Goal: Task Accomplishment & Management: Manage account settings

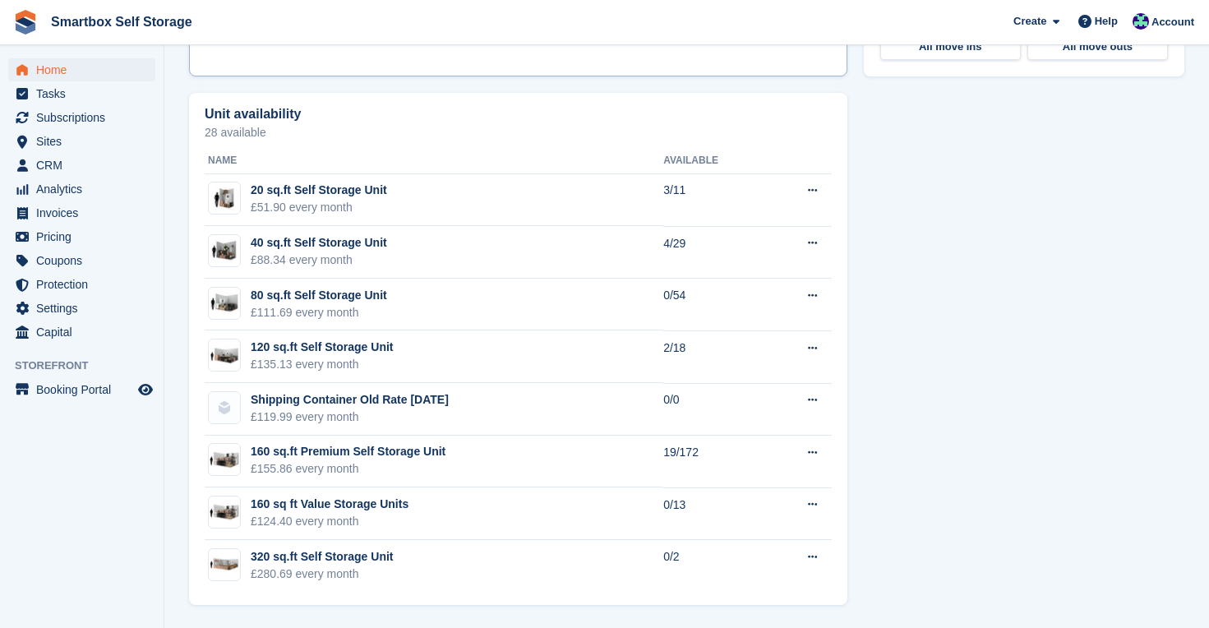
scroll to position [892, 0]
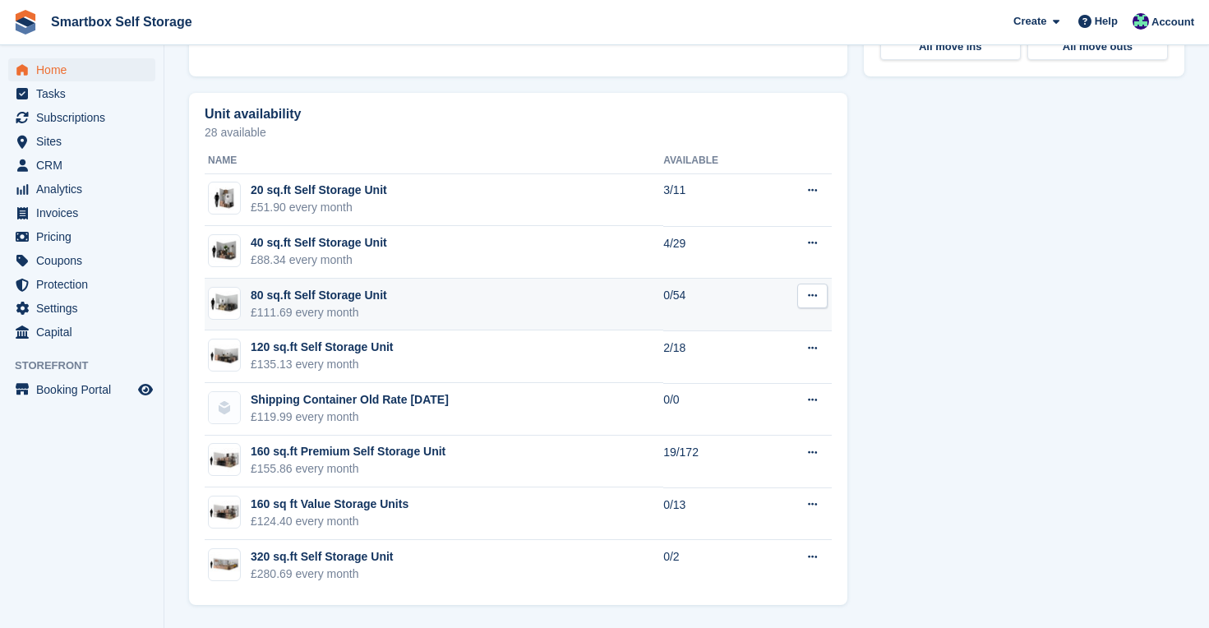
click at [368, 304] on div "£111.69 every month" at bounding box center [319, 312] width 136 height 17
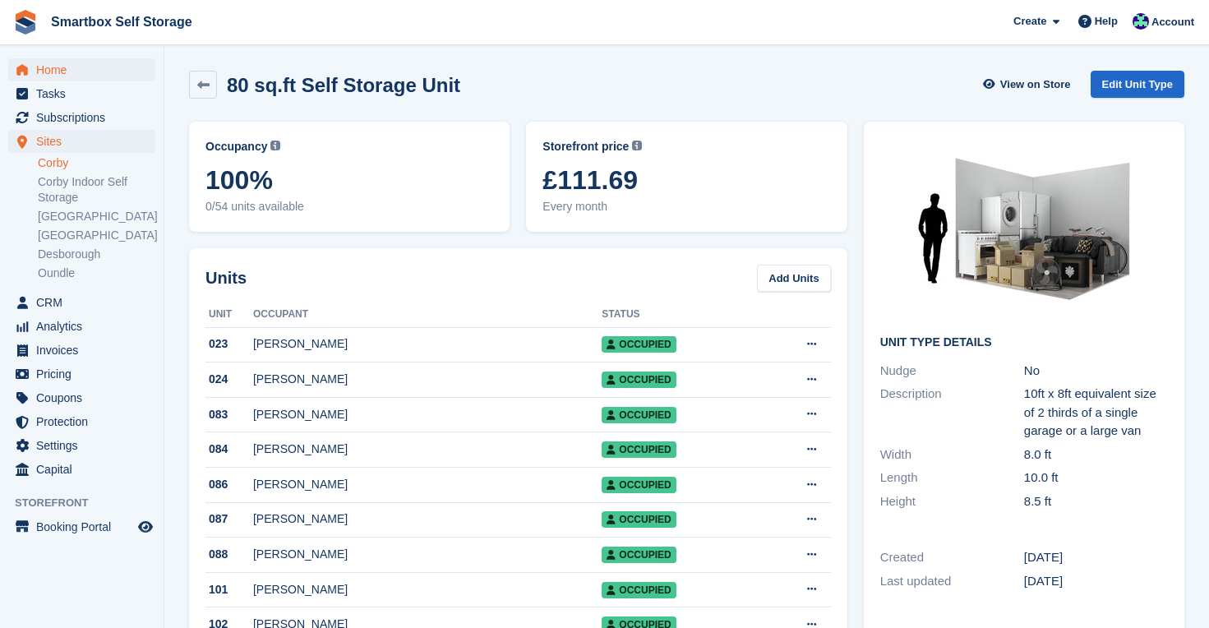
click at [60, 72] on span "Home" at bounding box center [85, 69] width 99 height 23
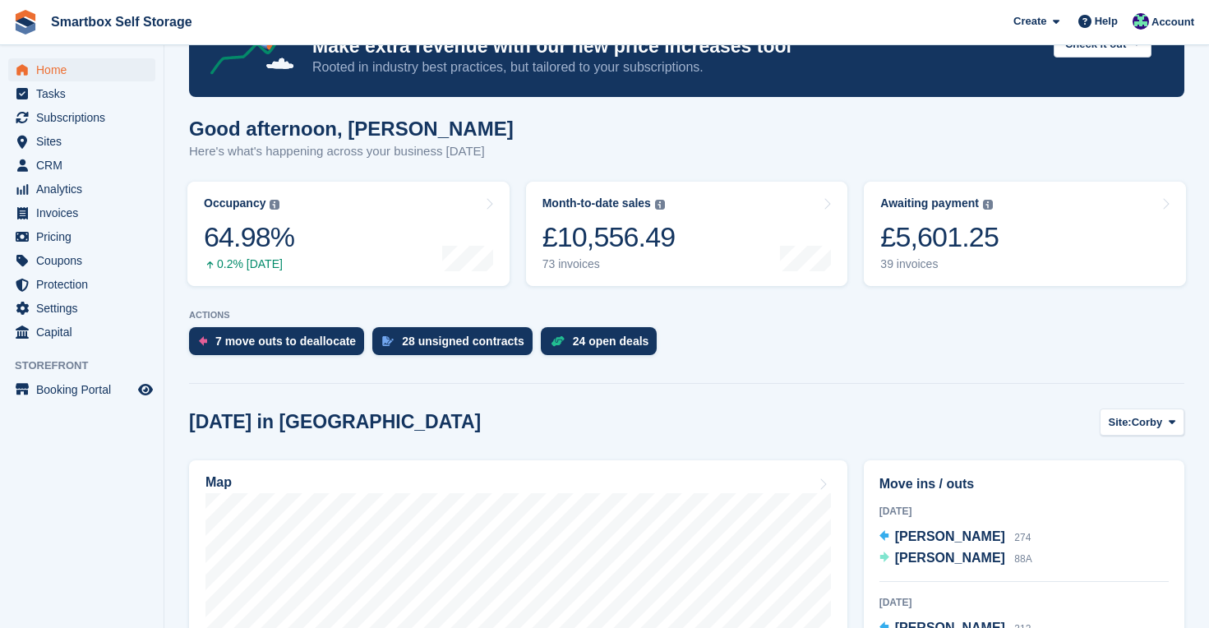
scroll to position [196, 0]
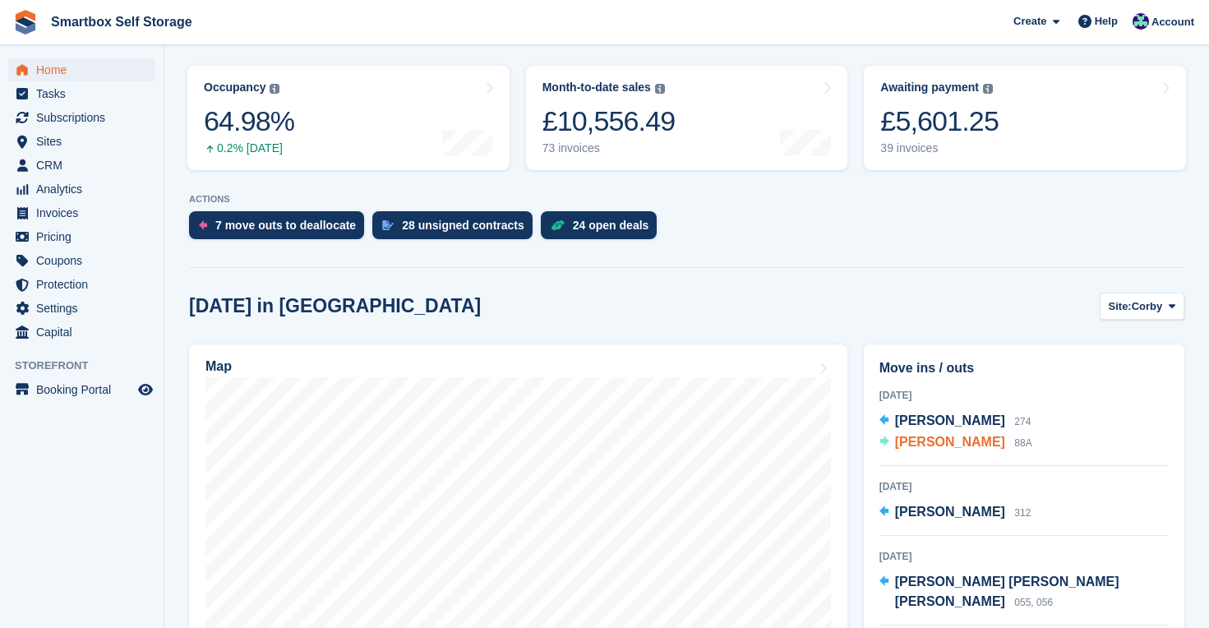
click at [919, 445] on span "[PERSON_NAME]" at bounding box center [950, 442] width 110 height 14
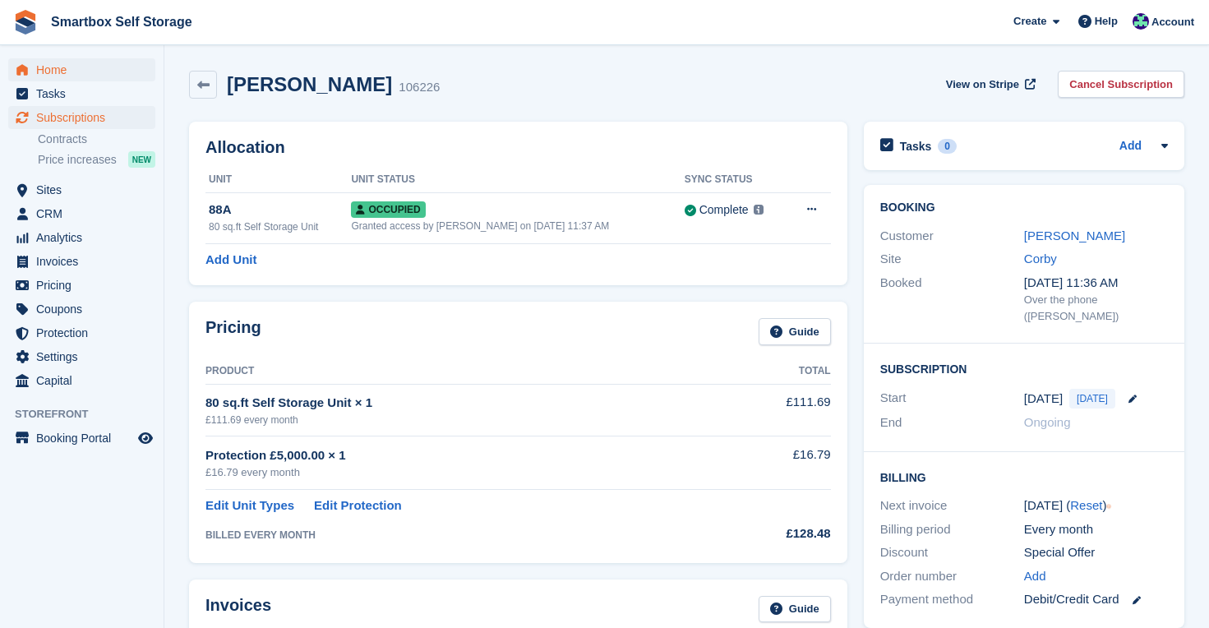
click at [43, 73] on span "Home" at bounding box center [85, 69] width 99 height 23
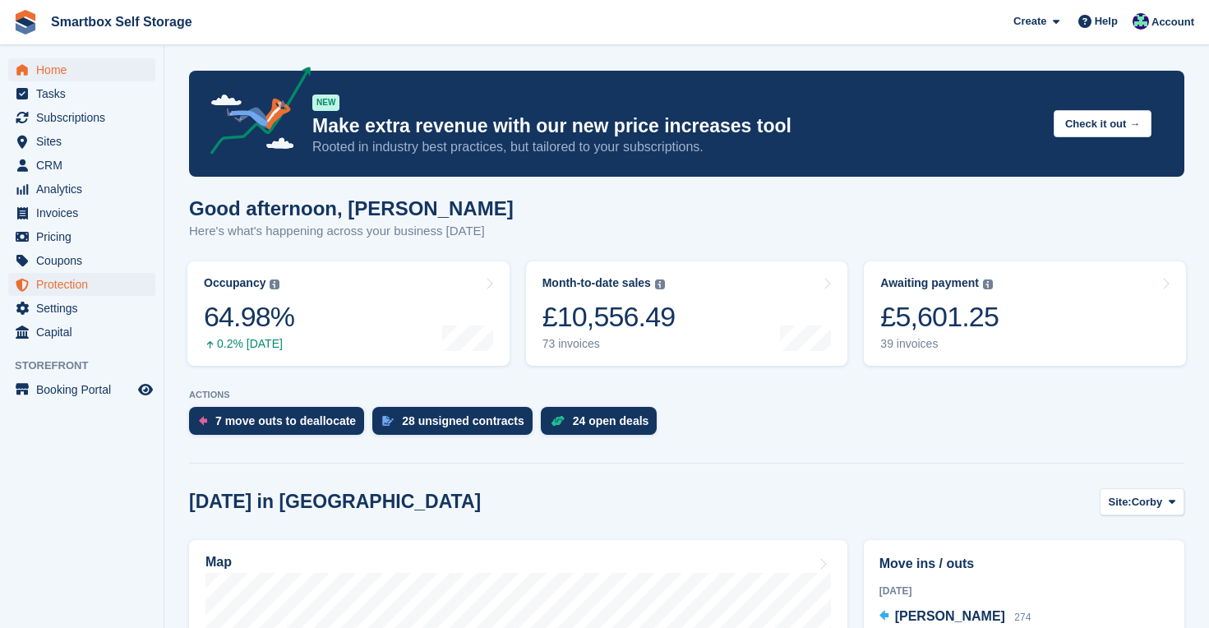
click at [69, 284] on span "Protection" at bounding box center [85, 284] width 99 height 23
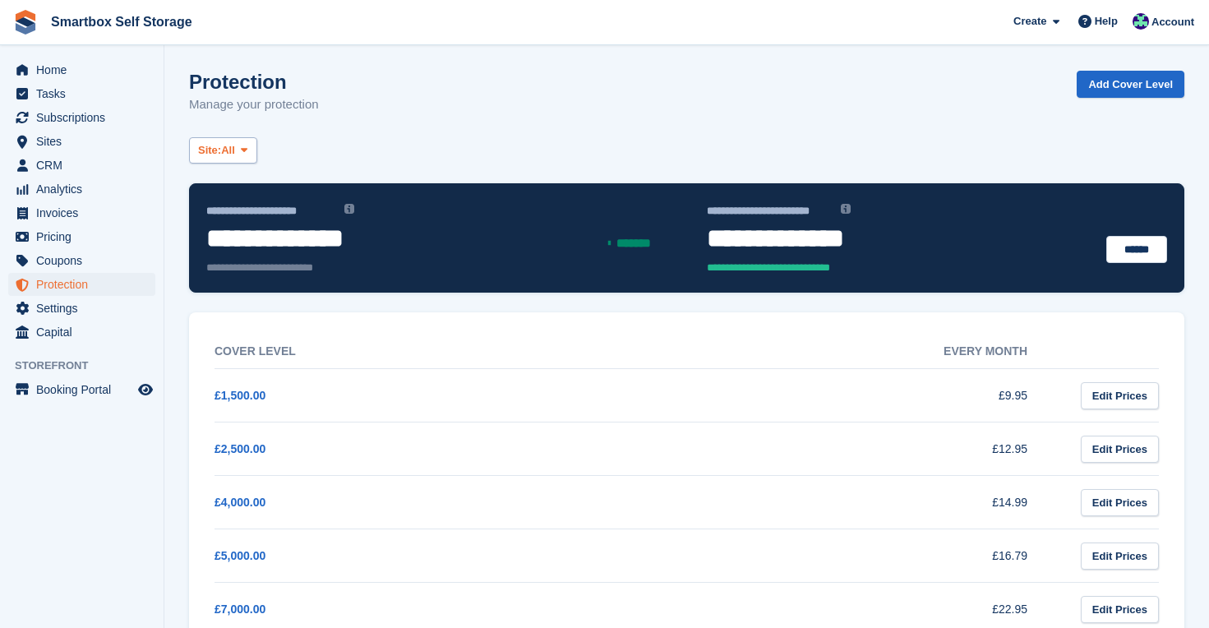
click at [247, 145] on icon at bounding box center [244, 150] width 7 height 11
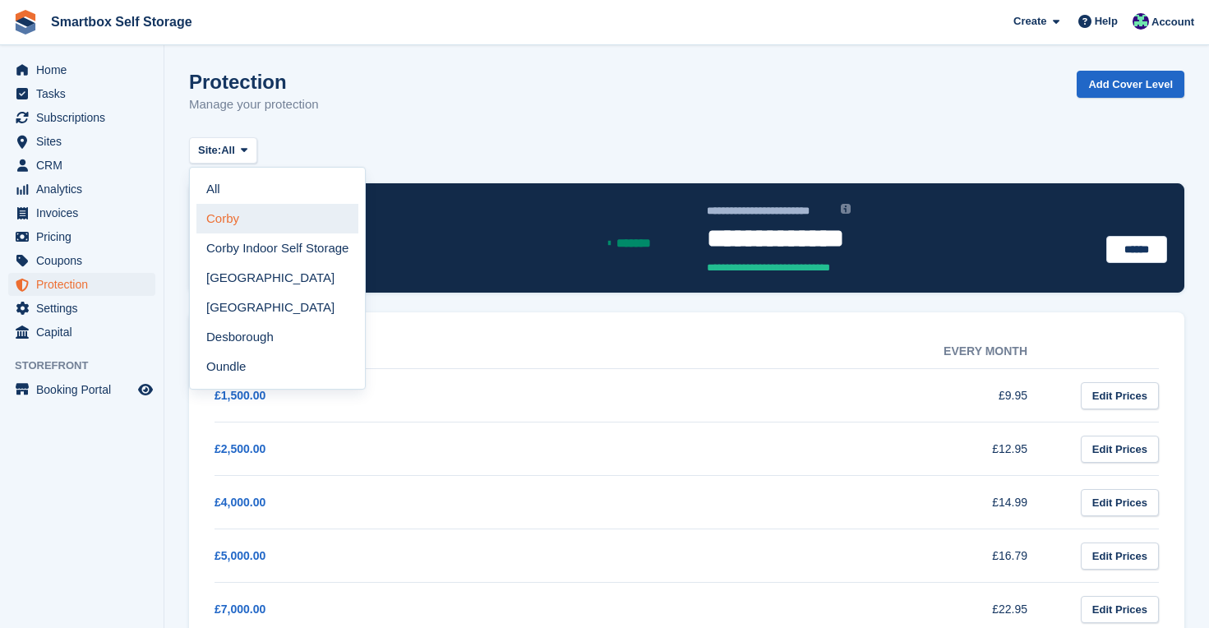
click at [244, 216] on link "Corby" at bounding box center [277, 219] width 162 height 30
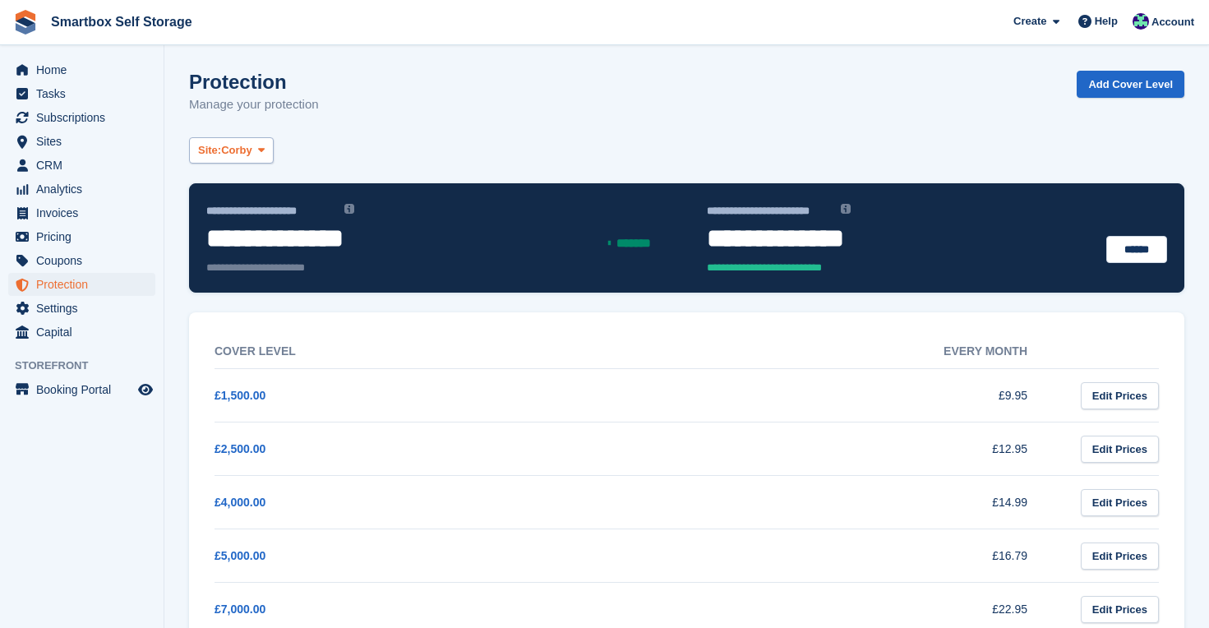
click at [265, 152] on icon at bounding box center [261, 150] width 7 height 11
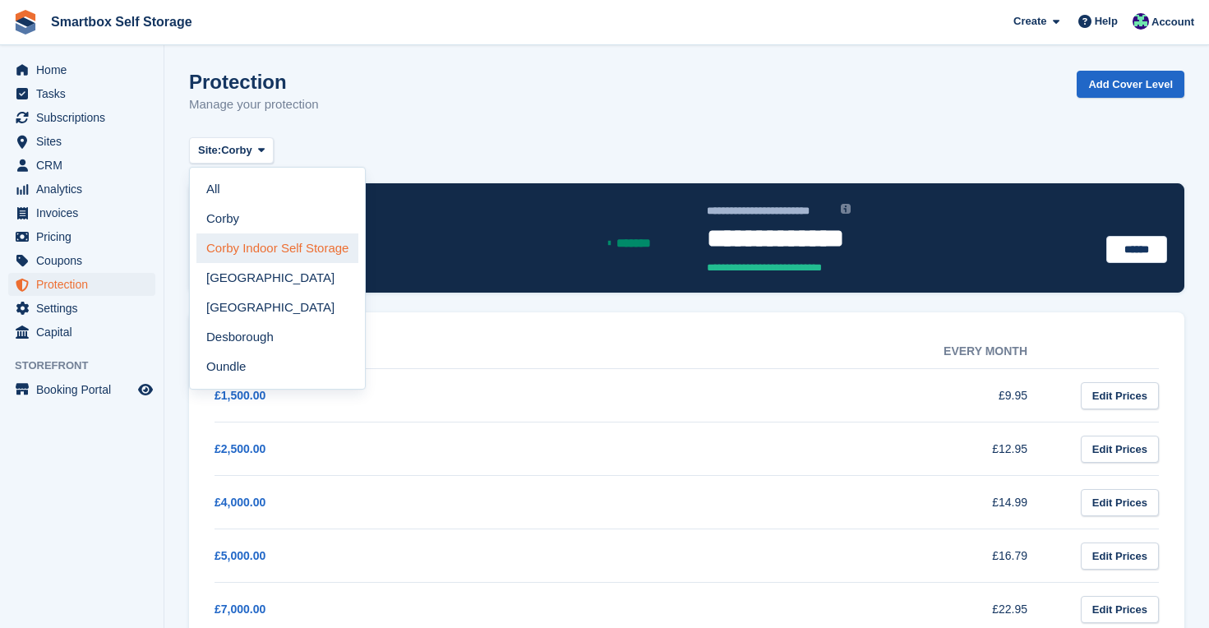
click at [268, 246] on link "Corby Indoor Self Storage" at bounding box center [277, 248] width 162 height 30
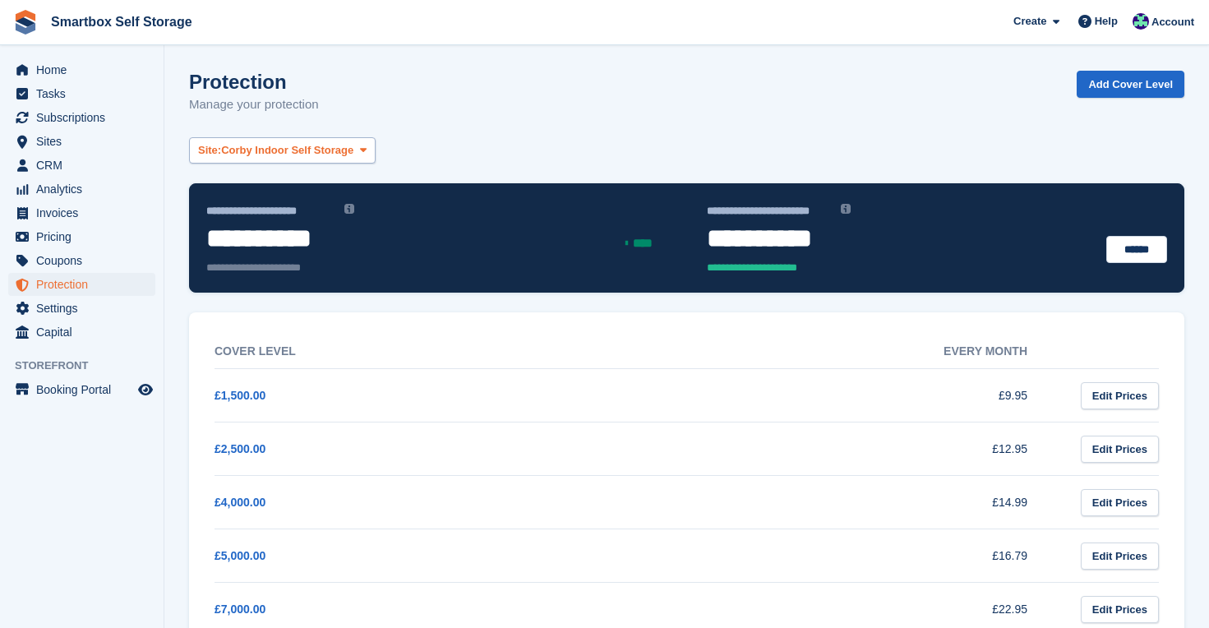
click at [260, 154] on span "Corby Indoor Self Storage" at bounding box center [287, 150] width 132 height 16
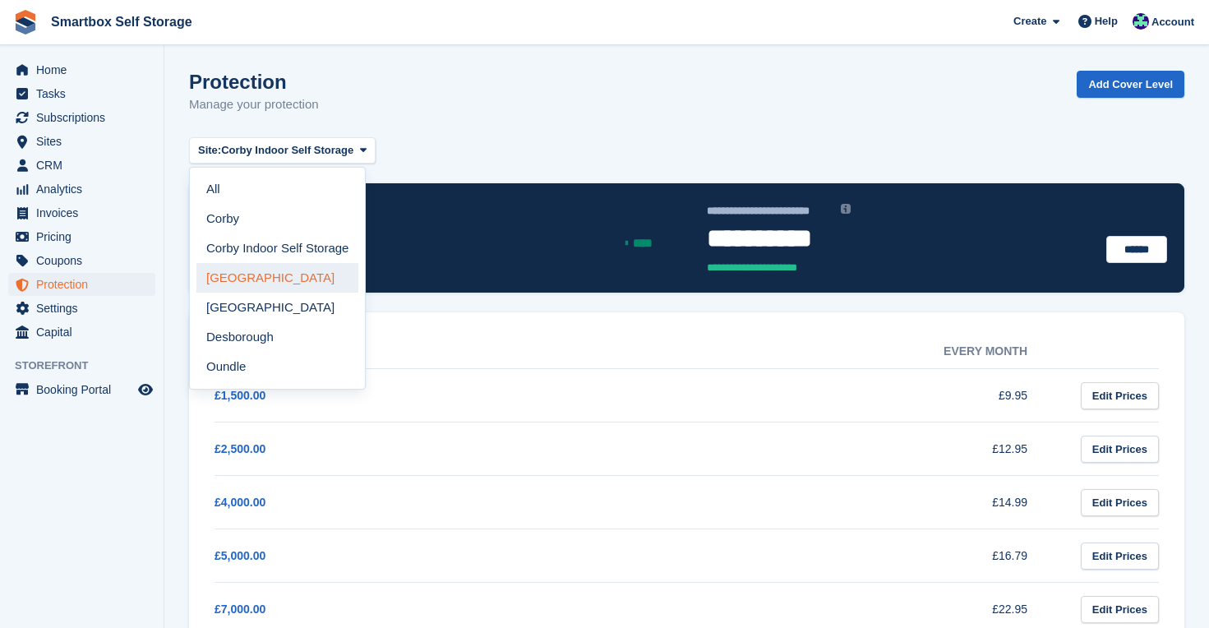
click at [270, 276] on link "[GEOGRAPHIC_DATA]" at bounding box center [277, 278] width 162 height 30
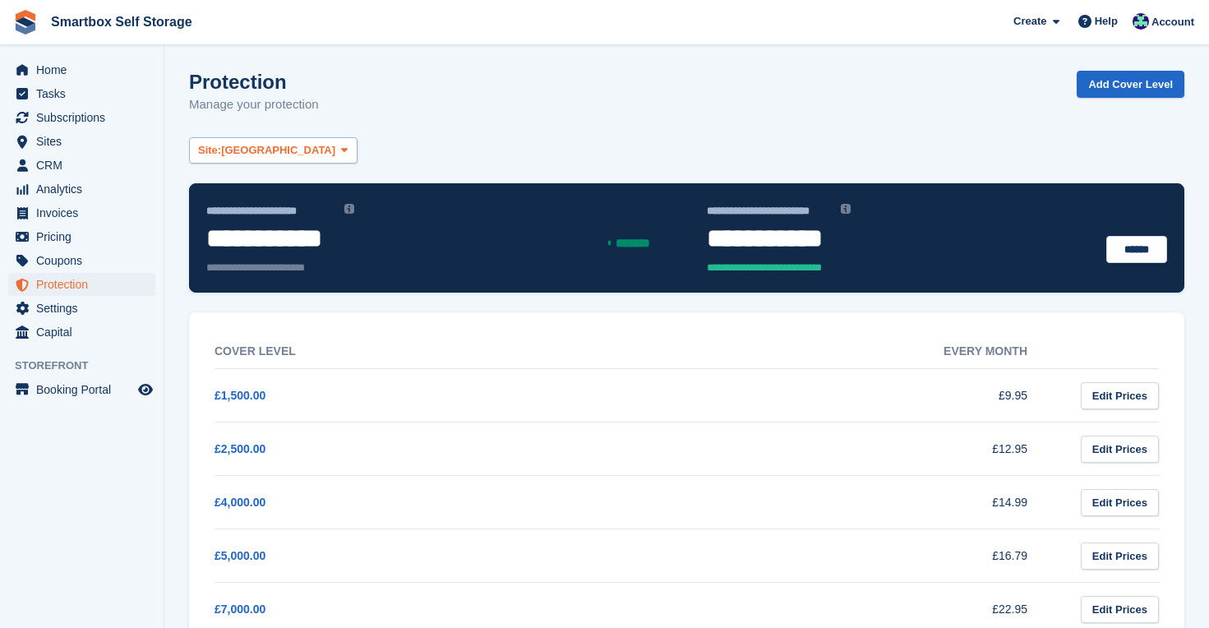
click at [338, 145] on span at bounding box center [344, 150] width 13 height 13
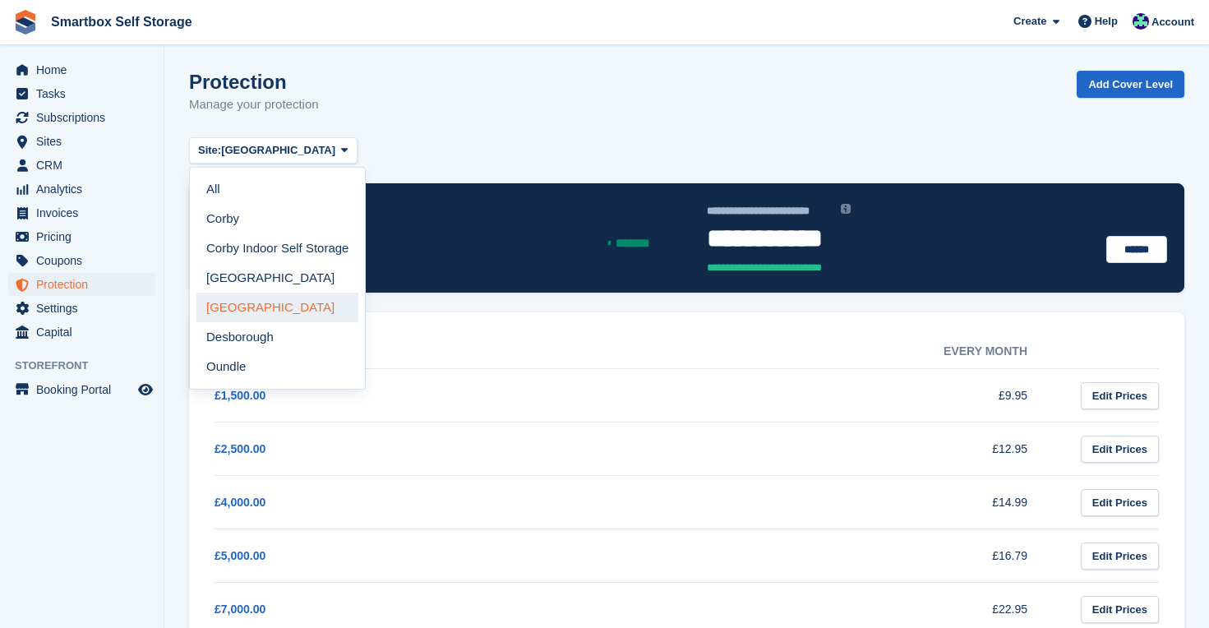
click at [297, 312] on link "[GEOGRAPHIC_DATA]" at bounding box center [277, 308] width 162 height 30
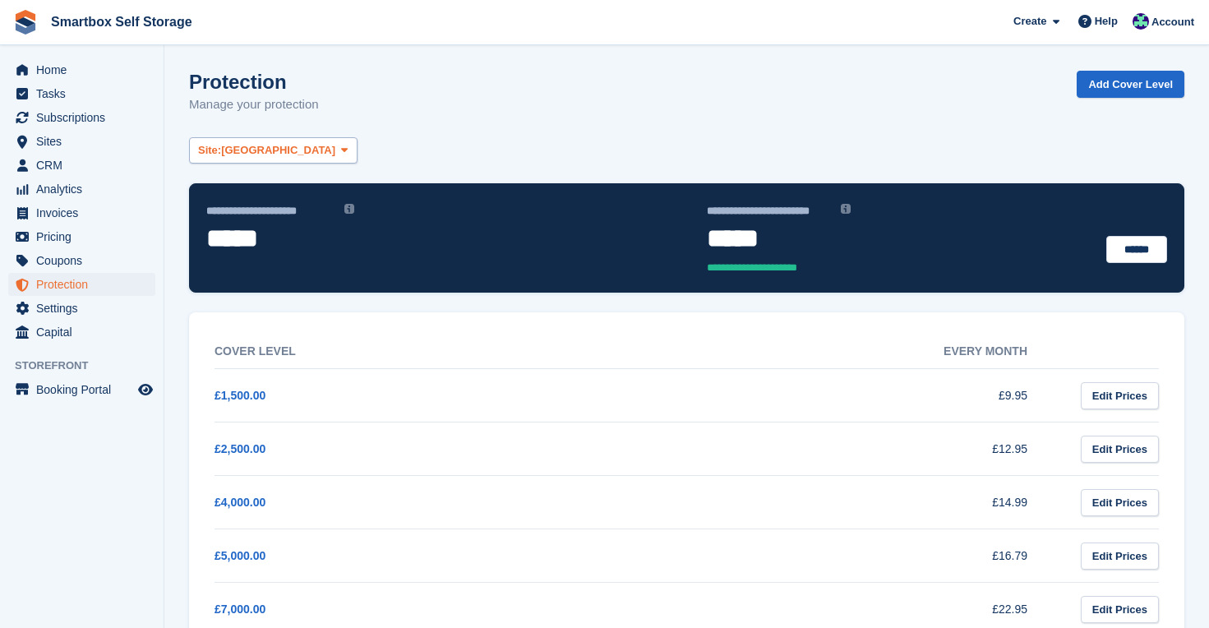
click at [273, 150] on span "[GEOGRAPHIC_DATA]" at bounding box center [278, 150] width 114 height 16
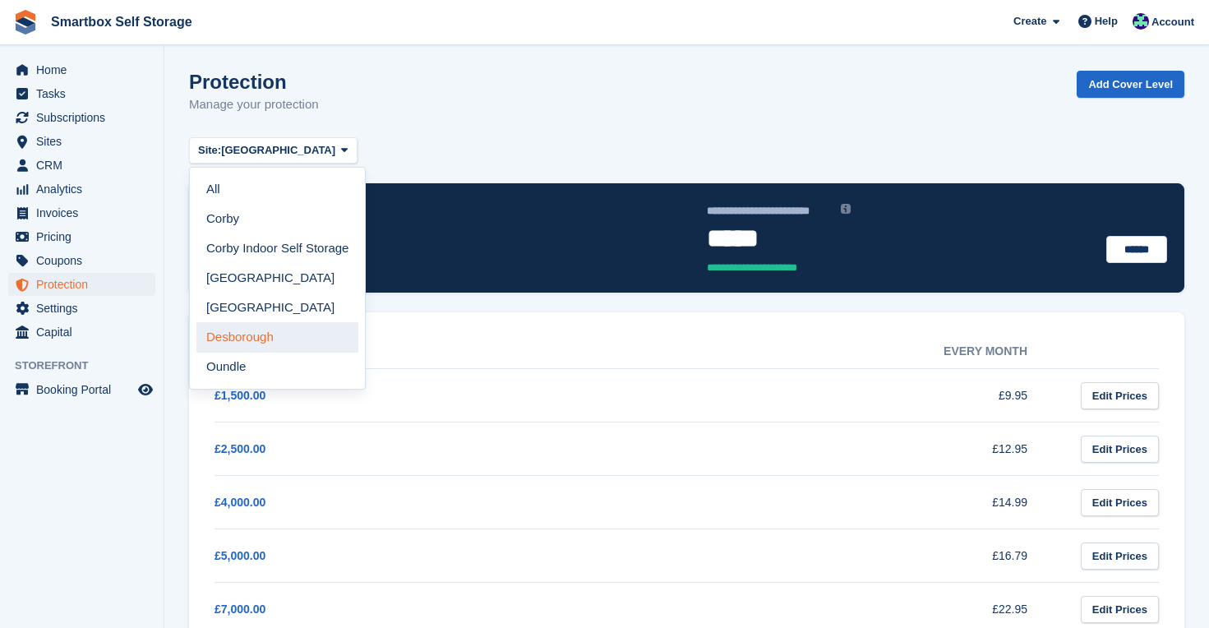
click at [262, 339] on link "Desborough" at bounding box center [277, 337] width 162 height 30
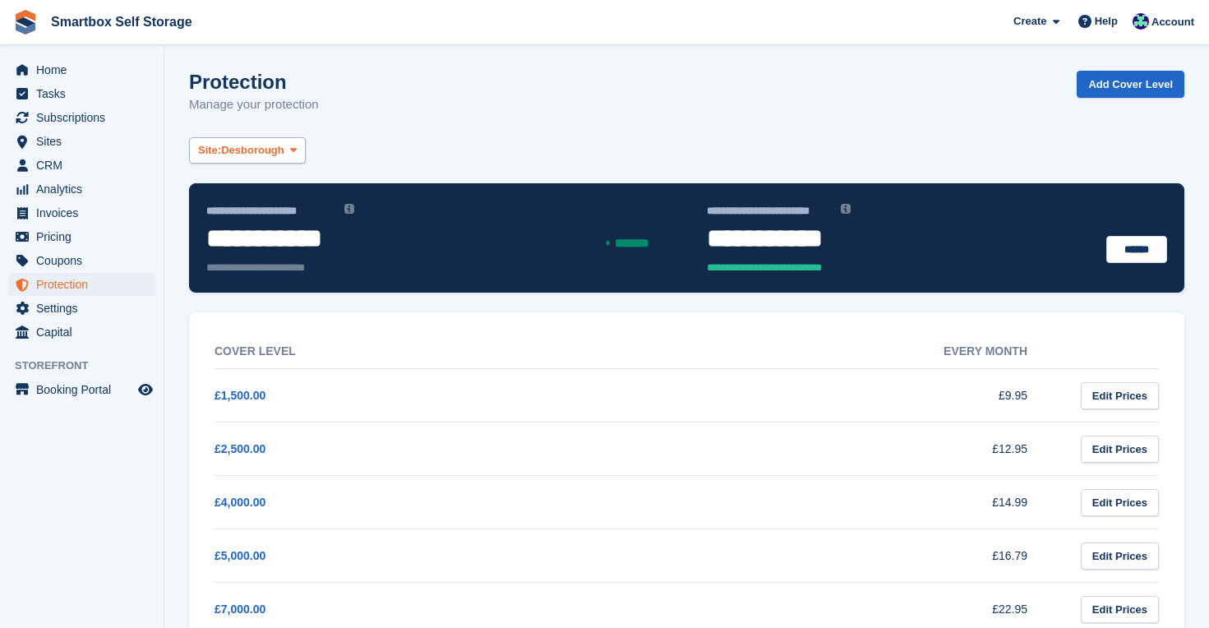
click at [278, 149] on span "Desborough" at bounding box center [252, 150] width 63 height 16
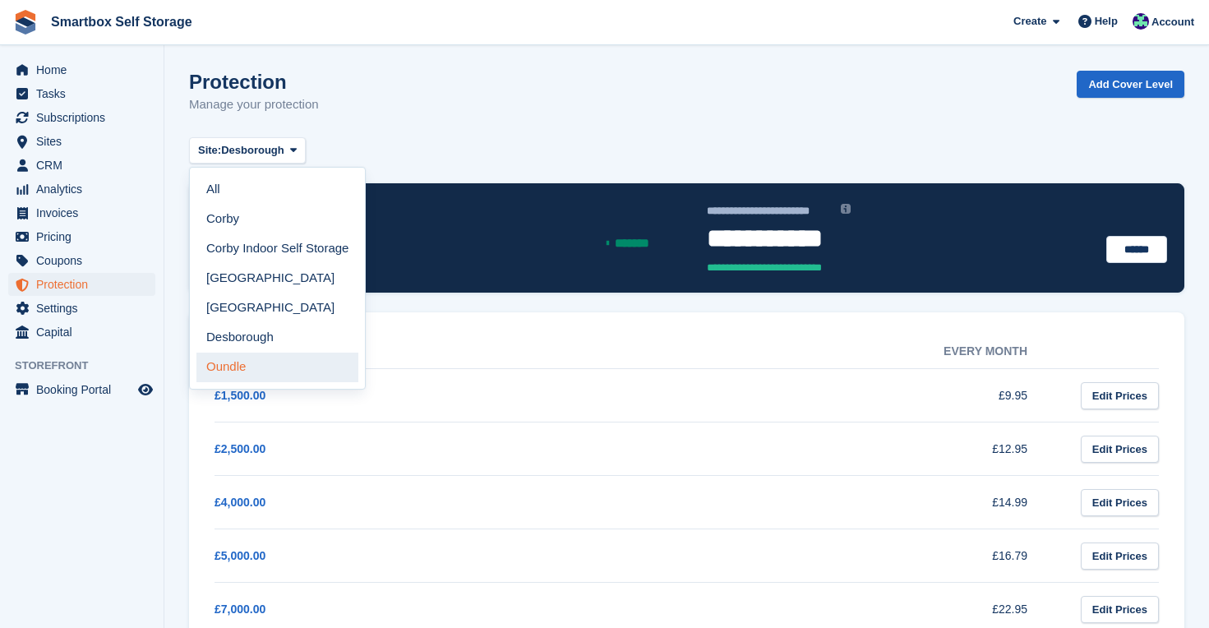
click at [265, 367] on link "Oundle" at bounding box center [277, 368] width 162 height 30
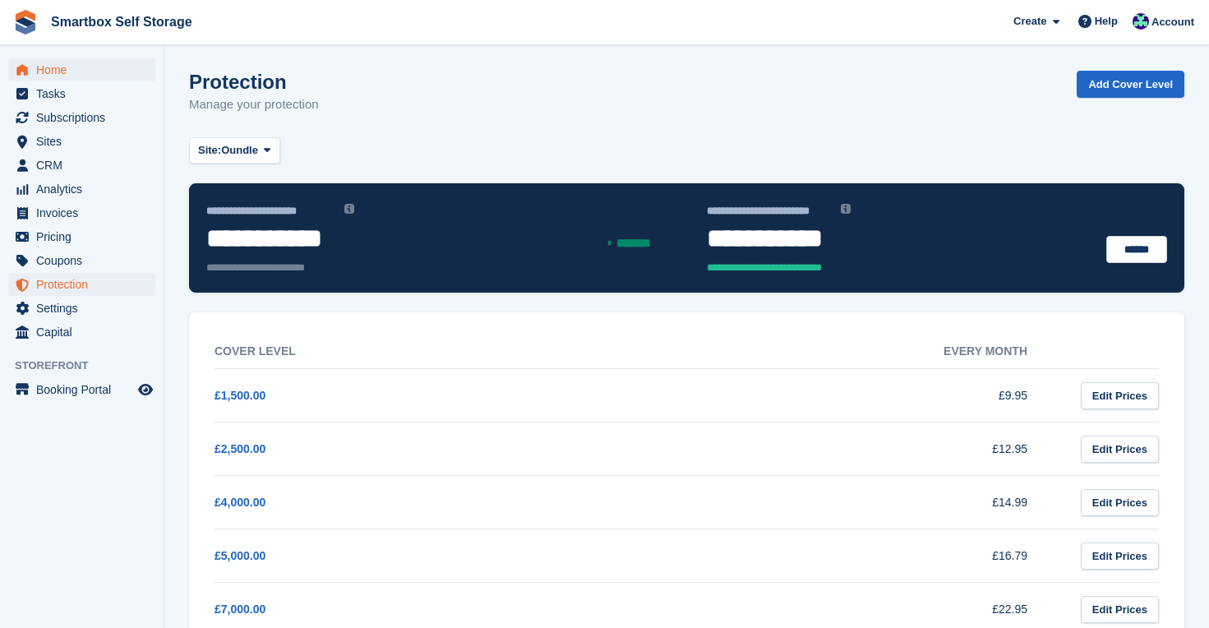
click at [65, 66] on span "Home" at bounding box center [85, 69] width 99 height 23
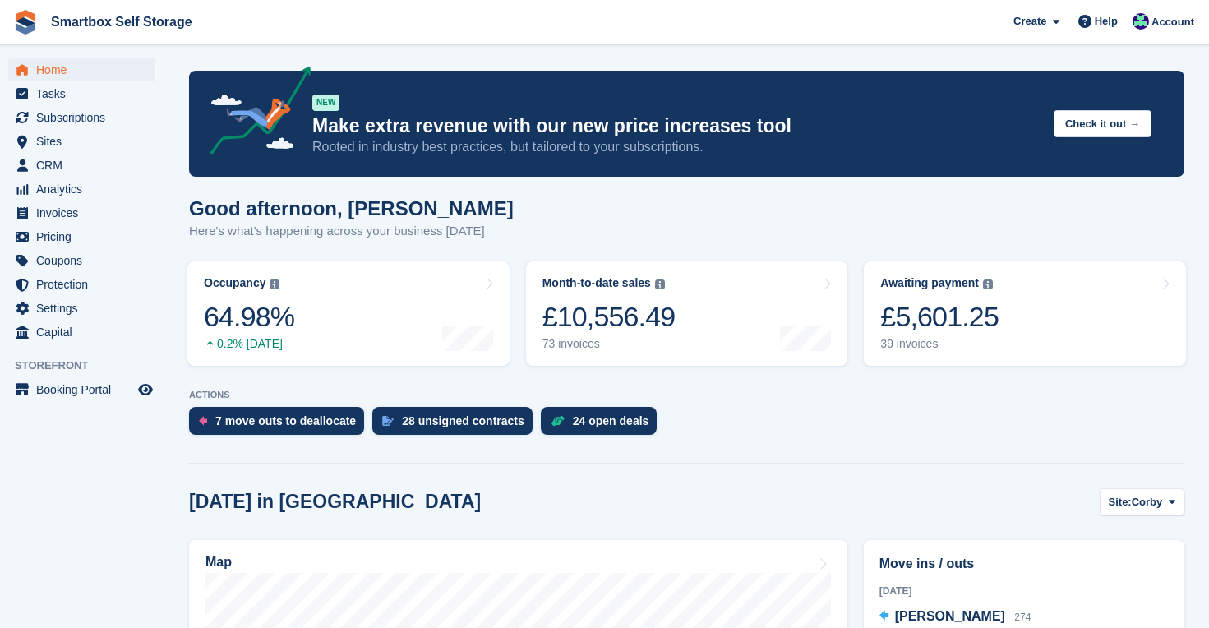
click at [40, 66] on span "Home" at bounding box center [85, 69] width 99 height 23
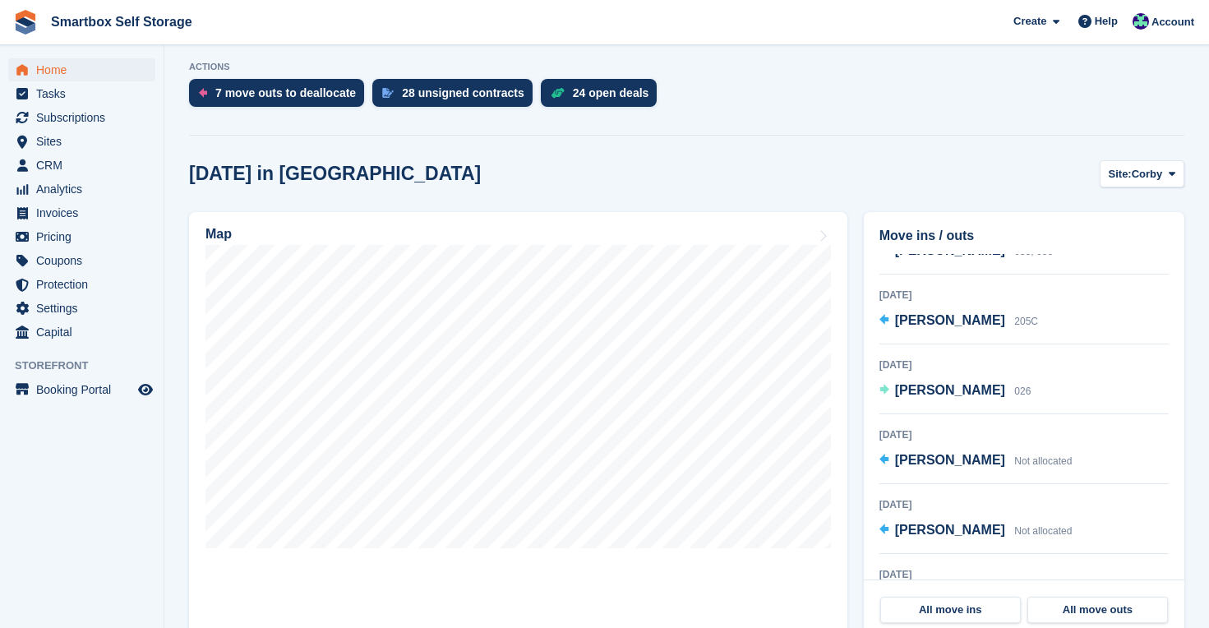
scroll to position [318, 0]
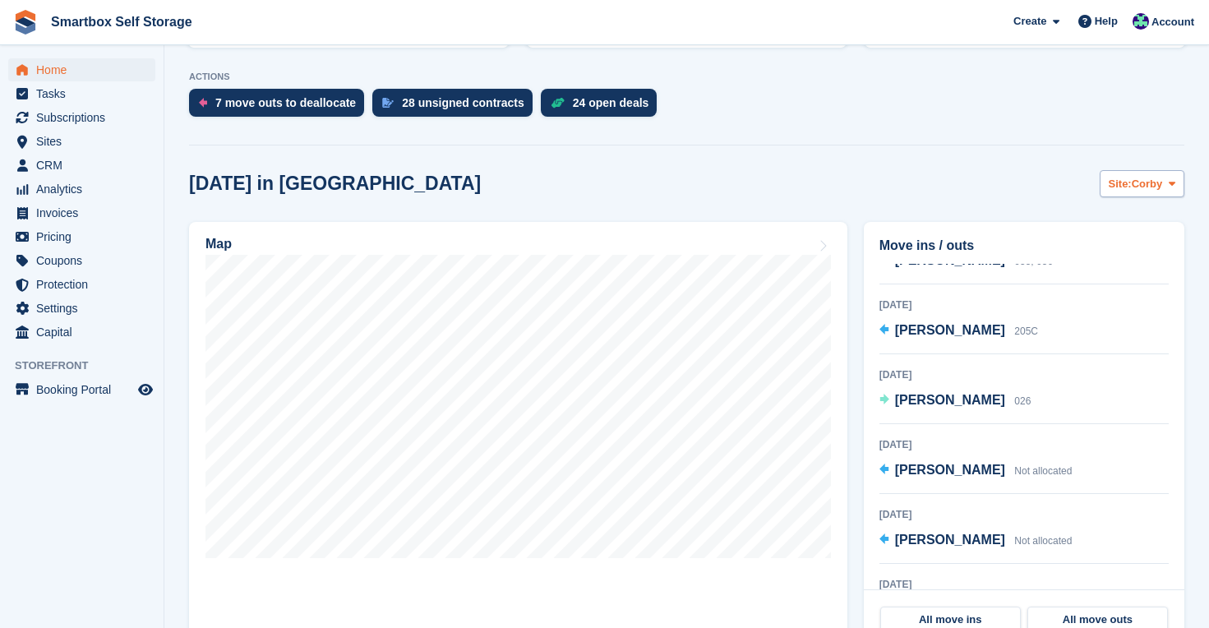
click at [1141, 193] on button "Site: Corby" at bounding box center [1142, 183] width 85 height 27
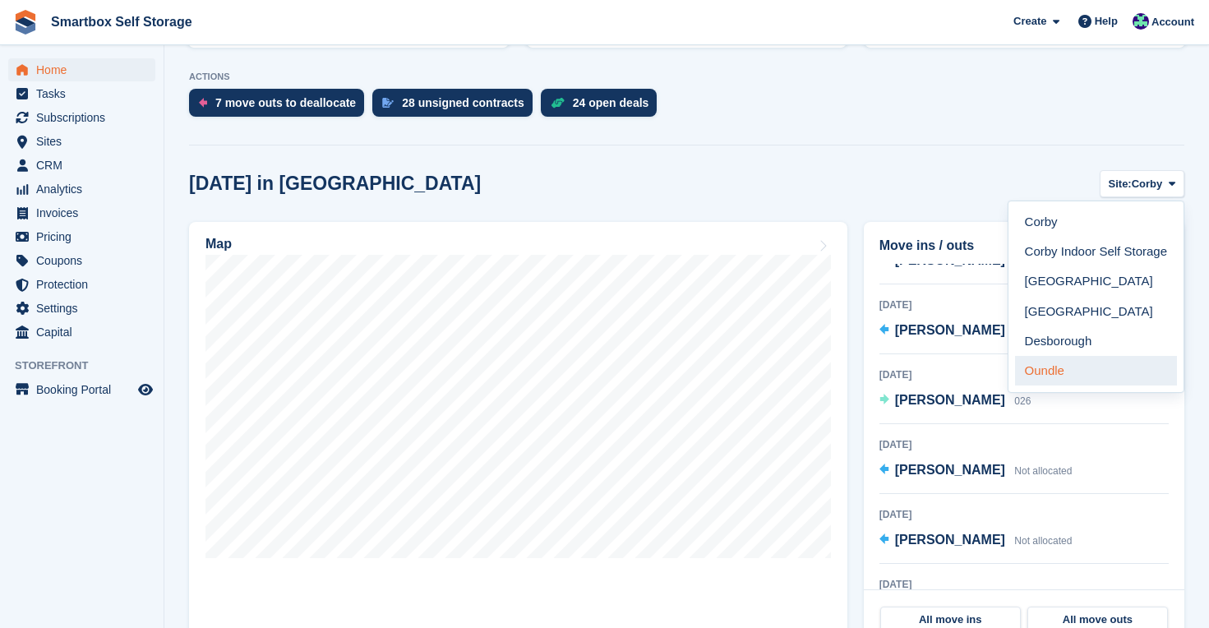
click at [1063, 359] on link "Oundle" at bounding box center [1096, 371] width 162 height 30
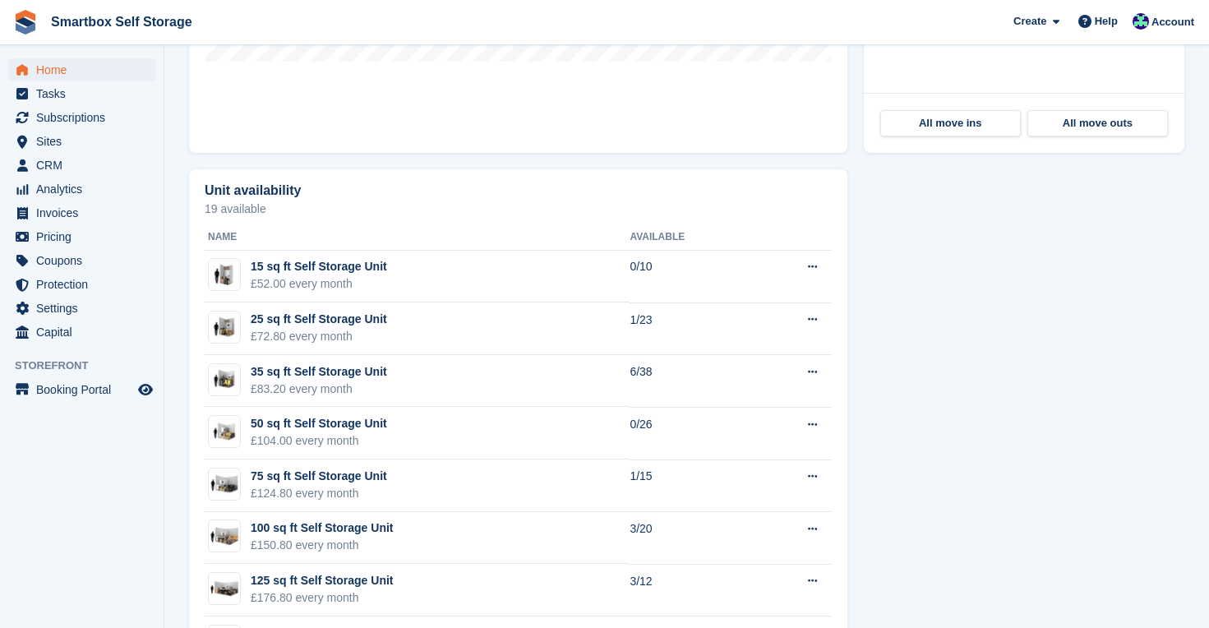
scroll to position [818, 0]
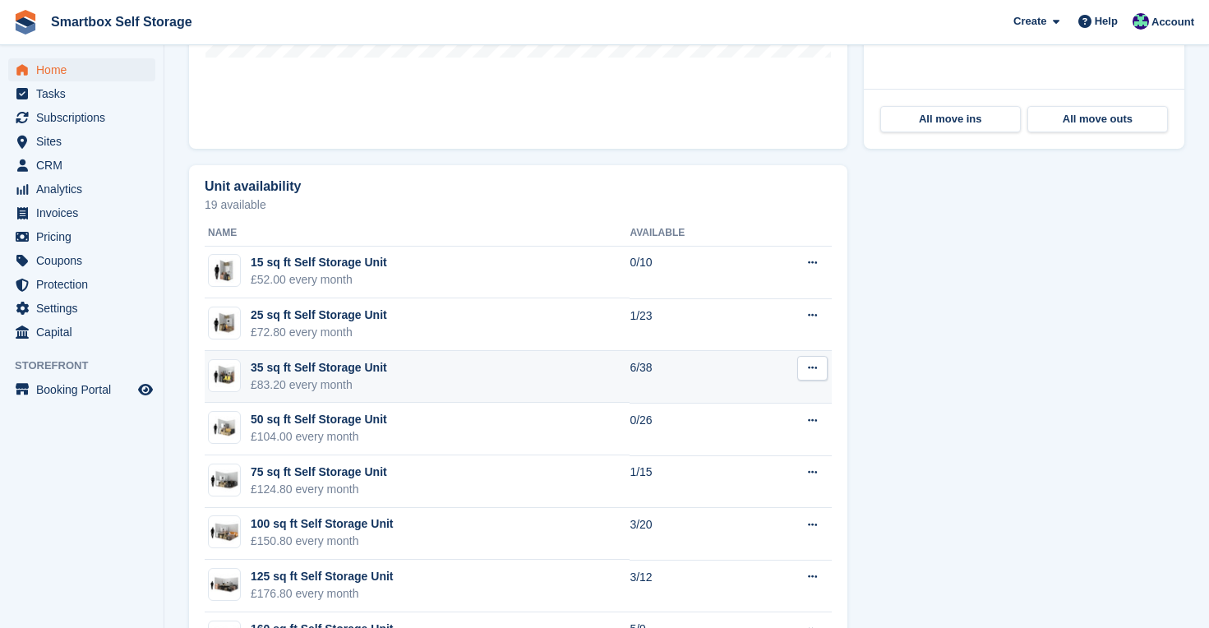
click at [592, 372] on td "35 sq ft Self Storage Unit £83.20 every month" at bounding box center [417, 377] width 425 height 53
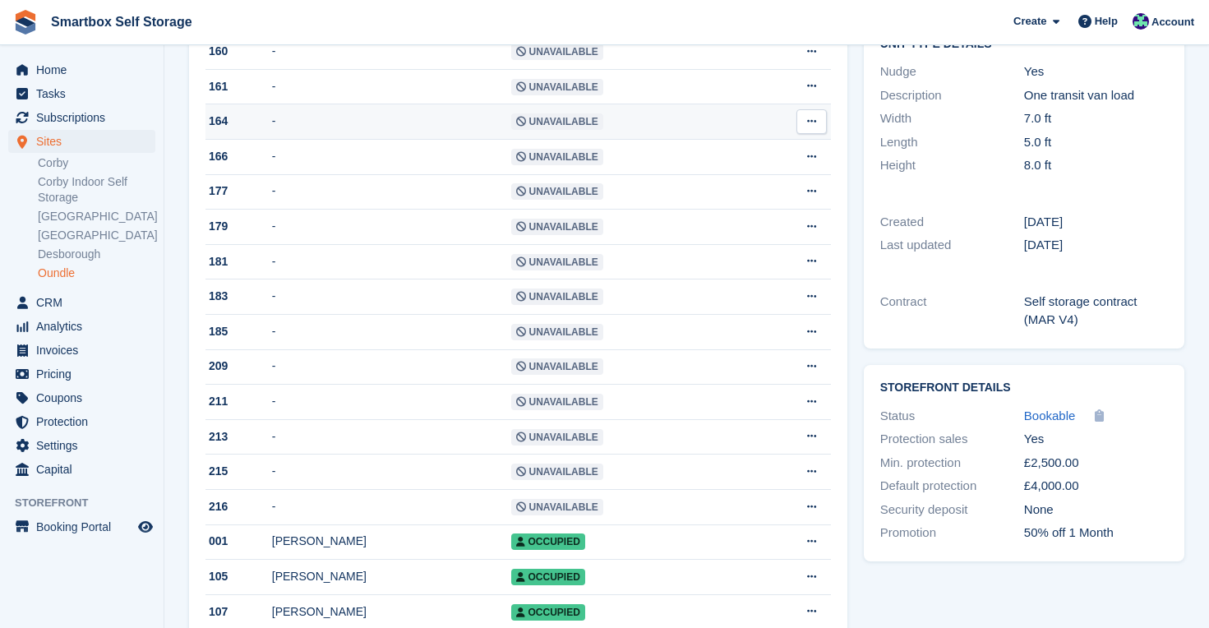
scroll to position [271, 0]
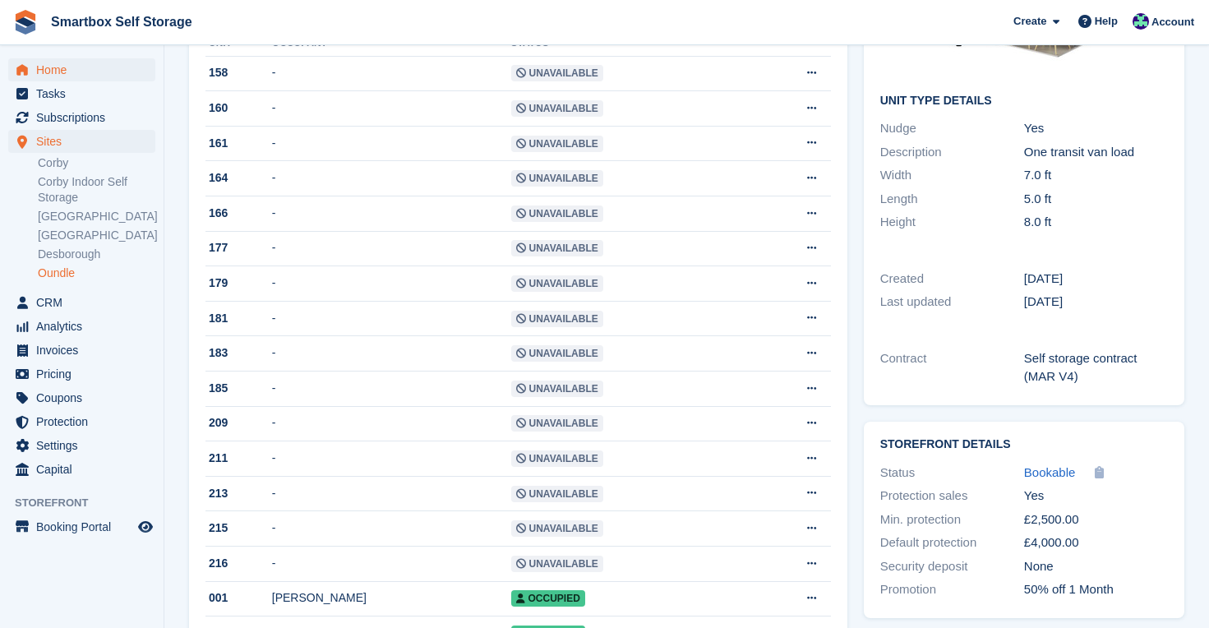
click at [61, 71] on span "Home" at bounding box center [85, 69] width 99 height 23
